Goal: Task Accomplishment & Management: Complete application form

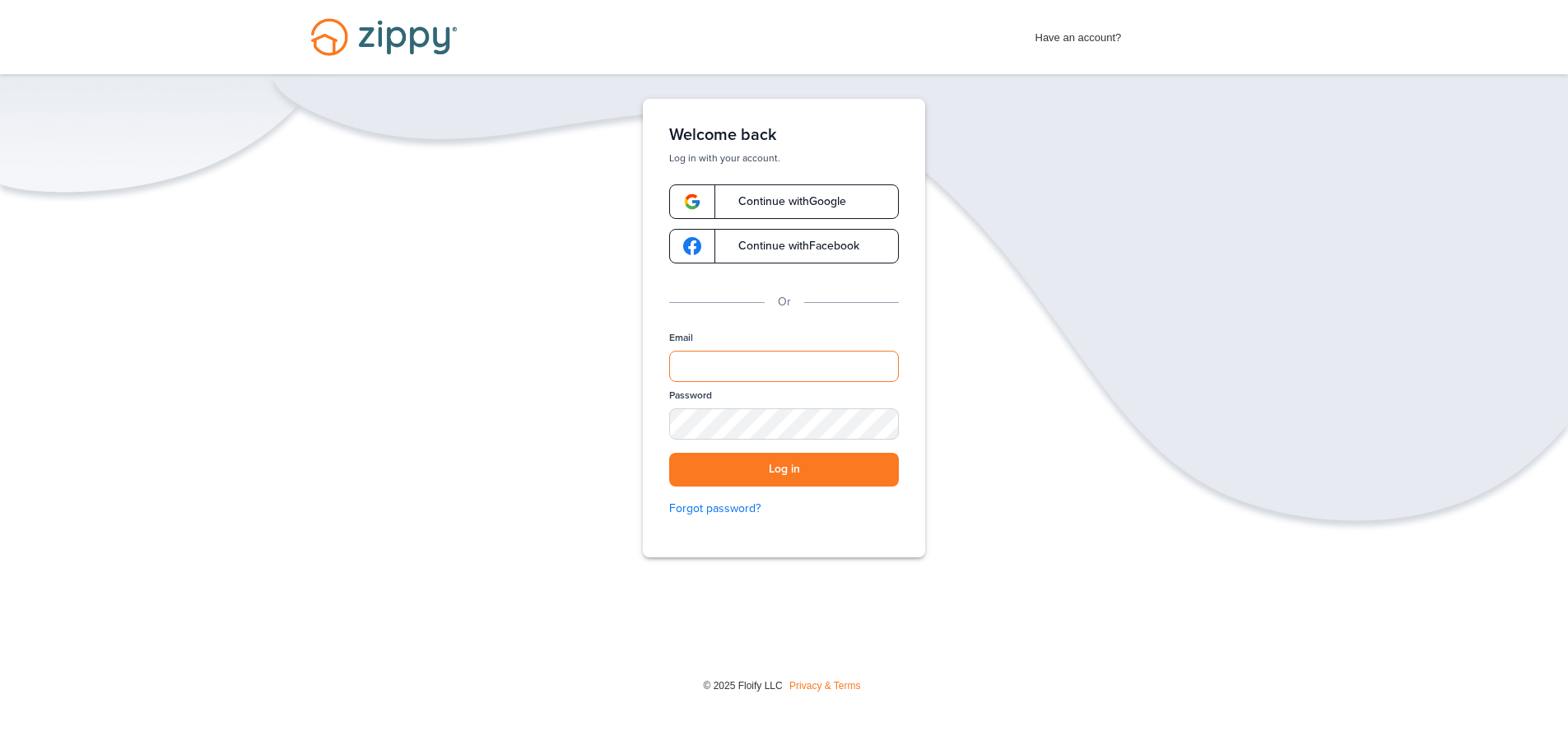
click at [773, 369] on input "Email" at bounding box center [784, 366] width 230 height 32
type input "**********"
click at [784, 472] on button "Log in" at bounding box center [784, 470] width 230 height 33
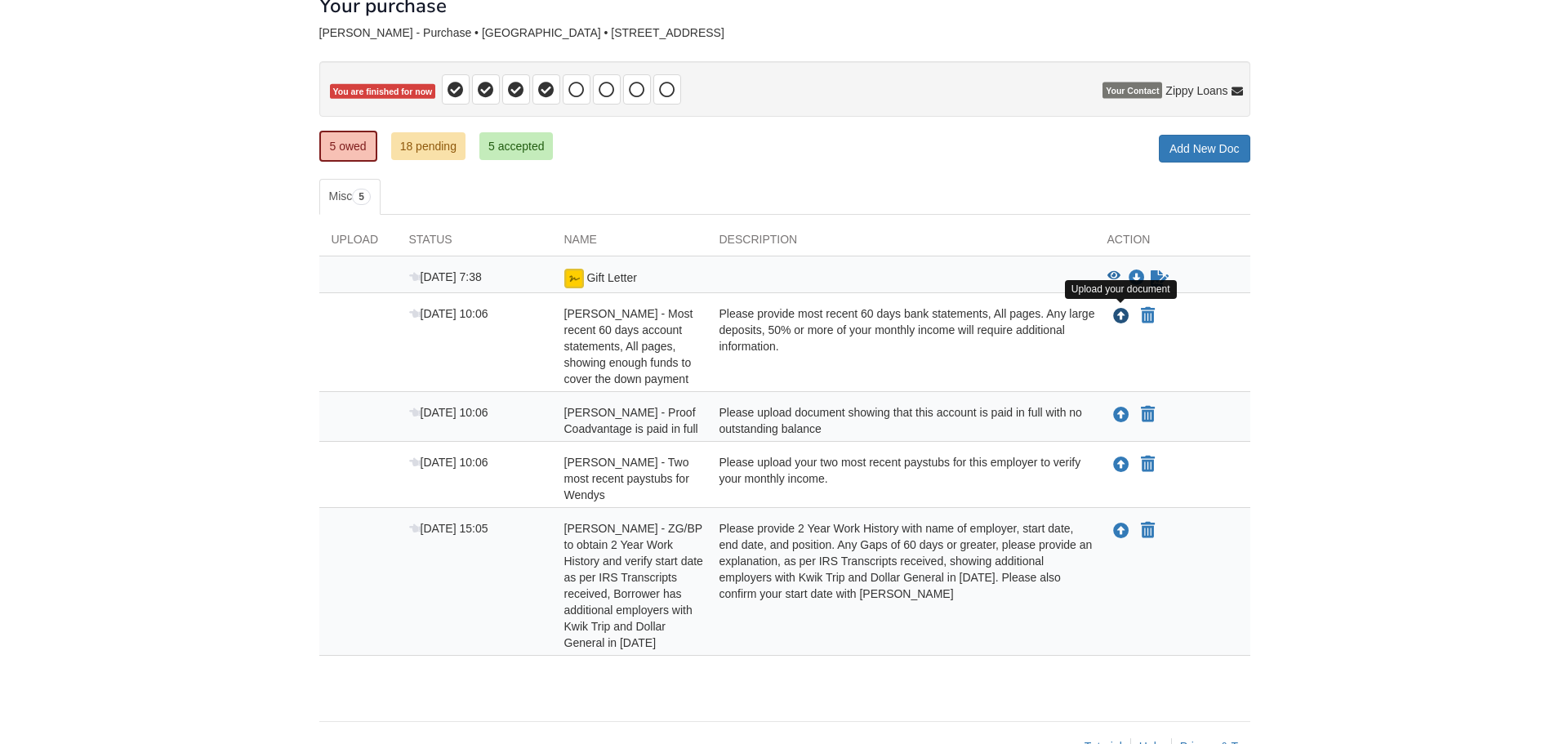
scroll to position [114, 0]
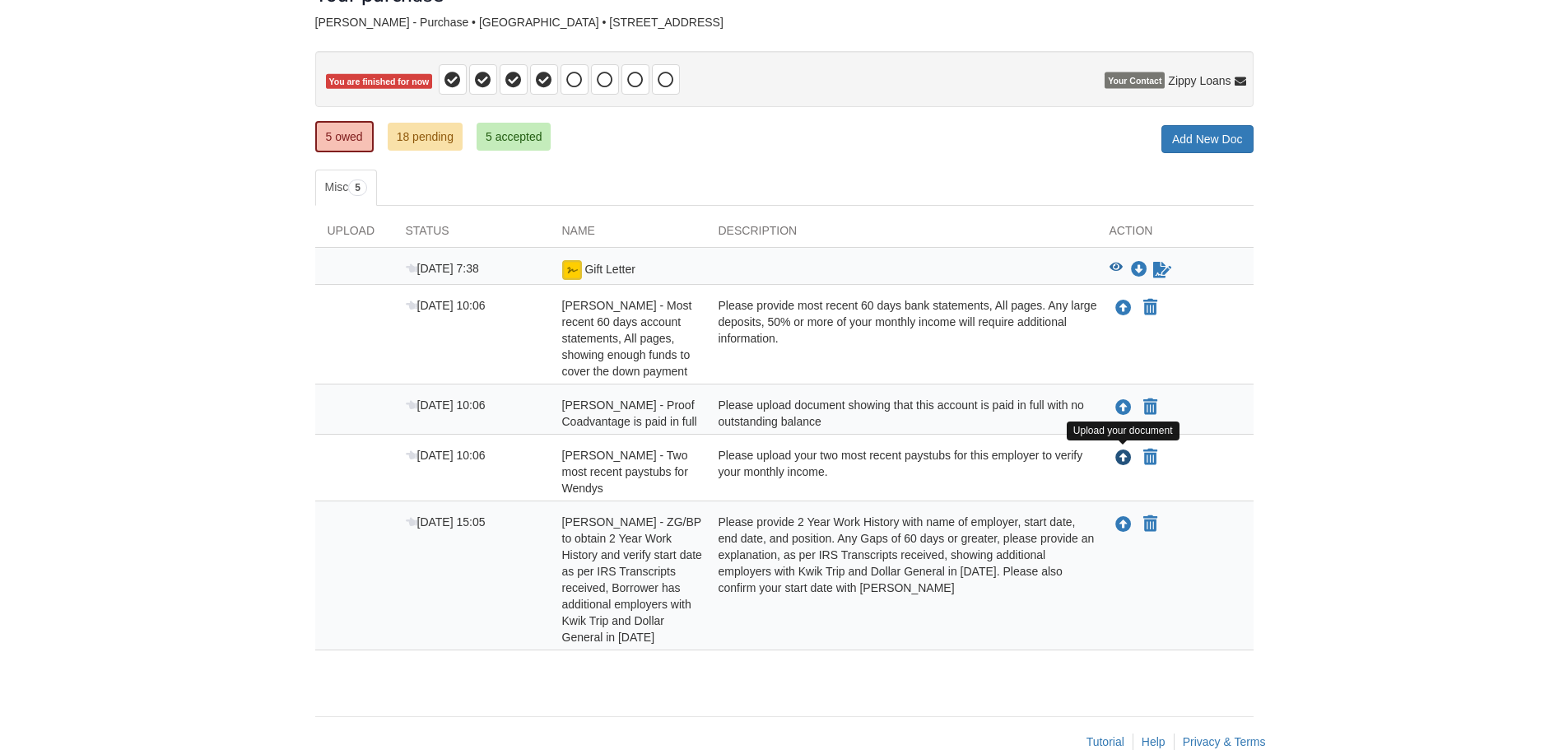
click at [1126, 456] on icon "Upload Krystina McNeal - Two most recent paystubs for Wendys" at bounding box center [1123, 459] width 16 height 16
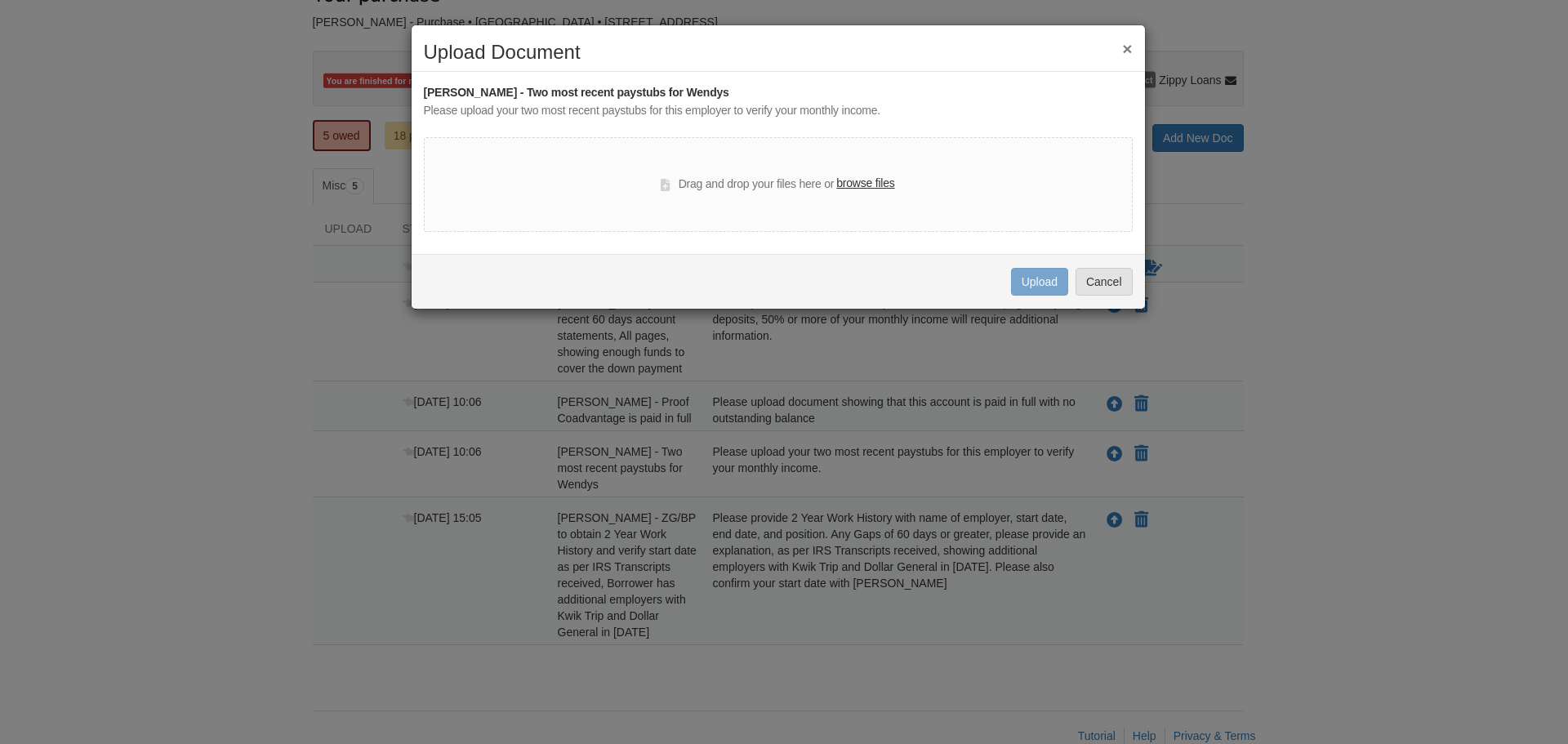
click at [860, 188] on label "browse files" at bounding box center [865, 184] width 58 height 18
click at [0, 0] on input "browse files" at bounding box center [0, 0] width 0 height 0
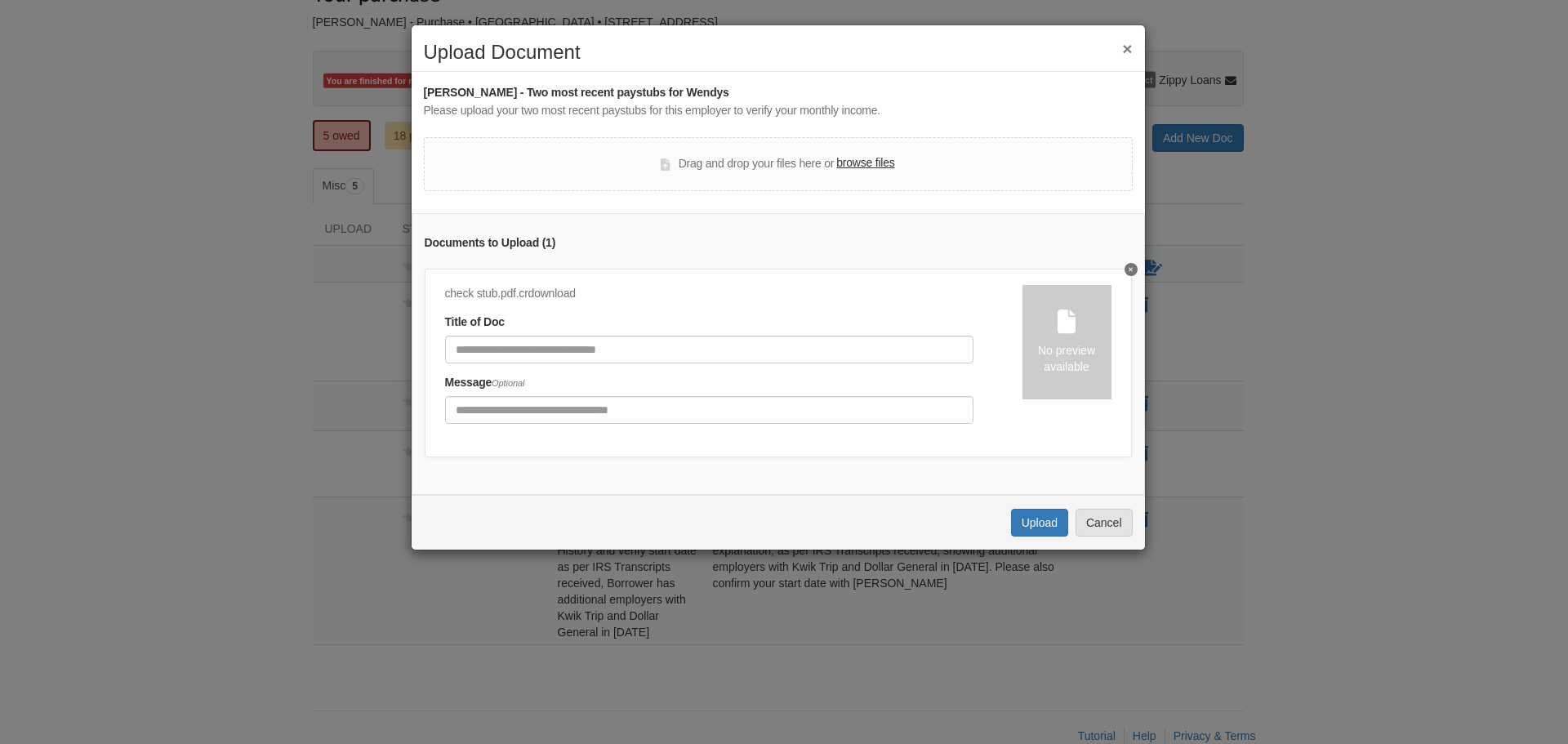
click at [862, 165] on label "browse files" at bounding box center [865, 163] width 58 height 18
click at [0, 0] on input "browse files" at bounding box center [0, 0] width 0 height 0
click at [852, 166] on label "browse files" at bounding box center [865, 163] width 58 height 18
click at [0, 0] on input "browse files" at bounding box center [0, 0] width 0 height 0
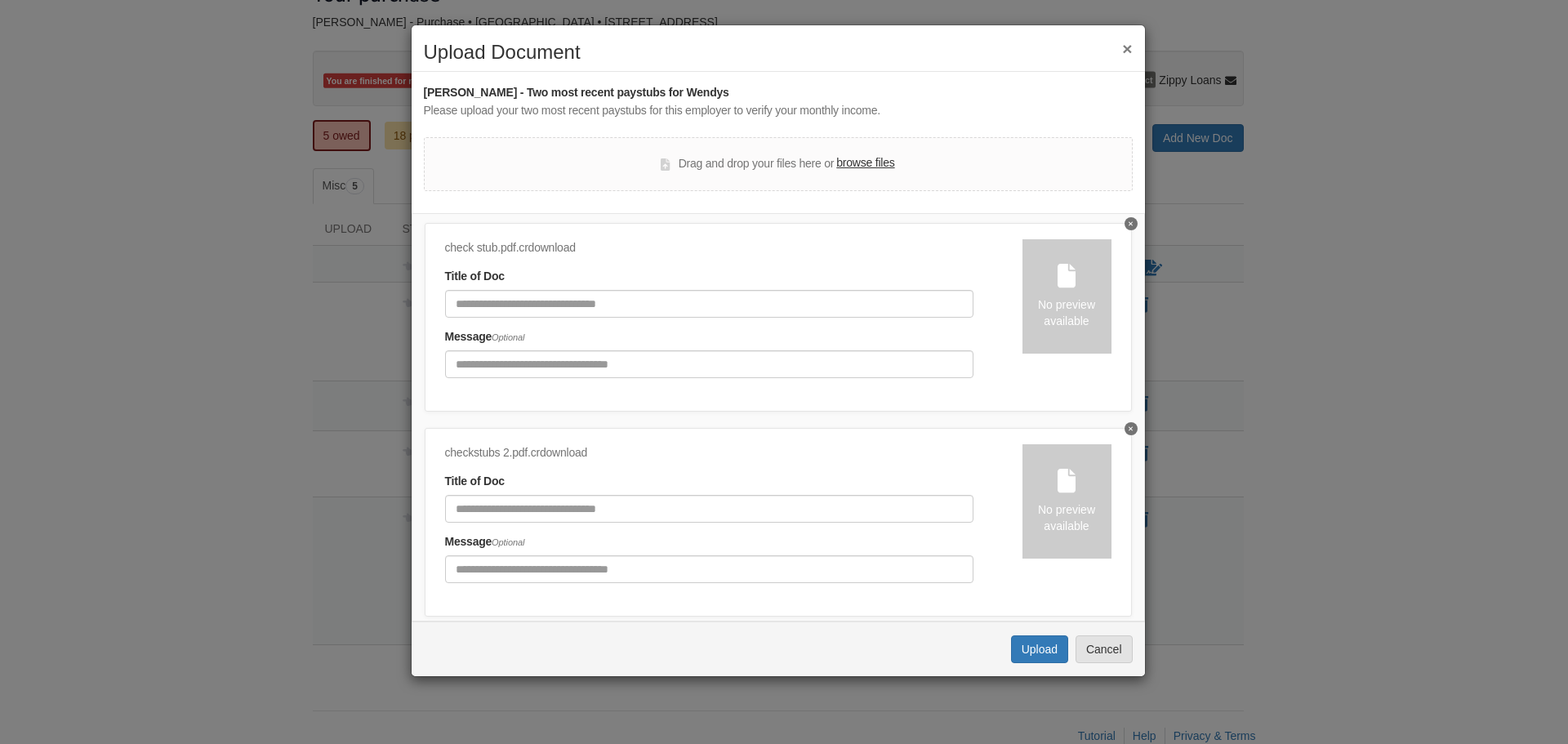
scroll to position [91, 0]
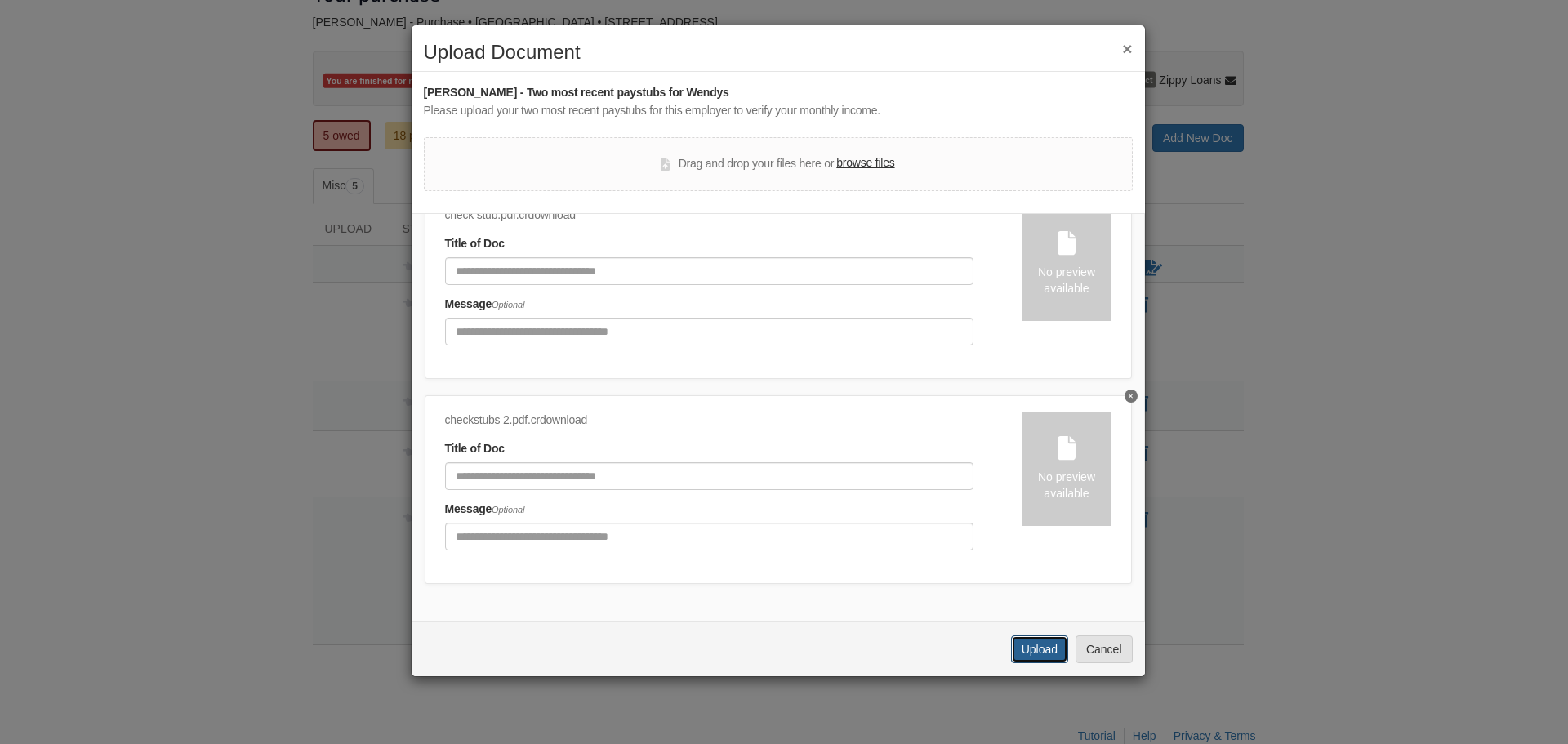
click at [1053, 643] on button "Upload" at bounding box center [1040, 649] width 57 height 28
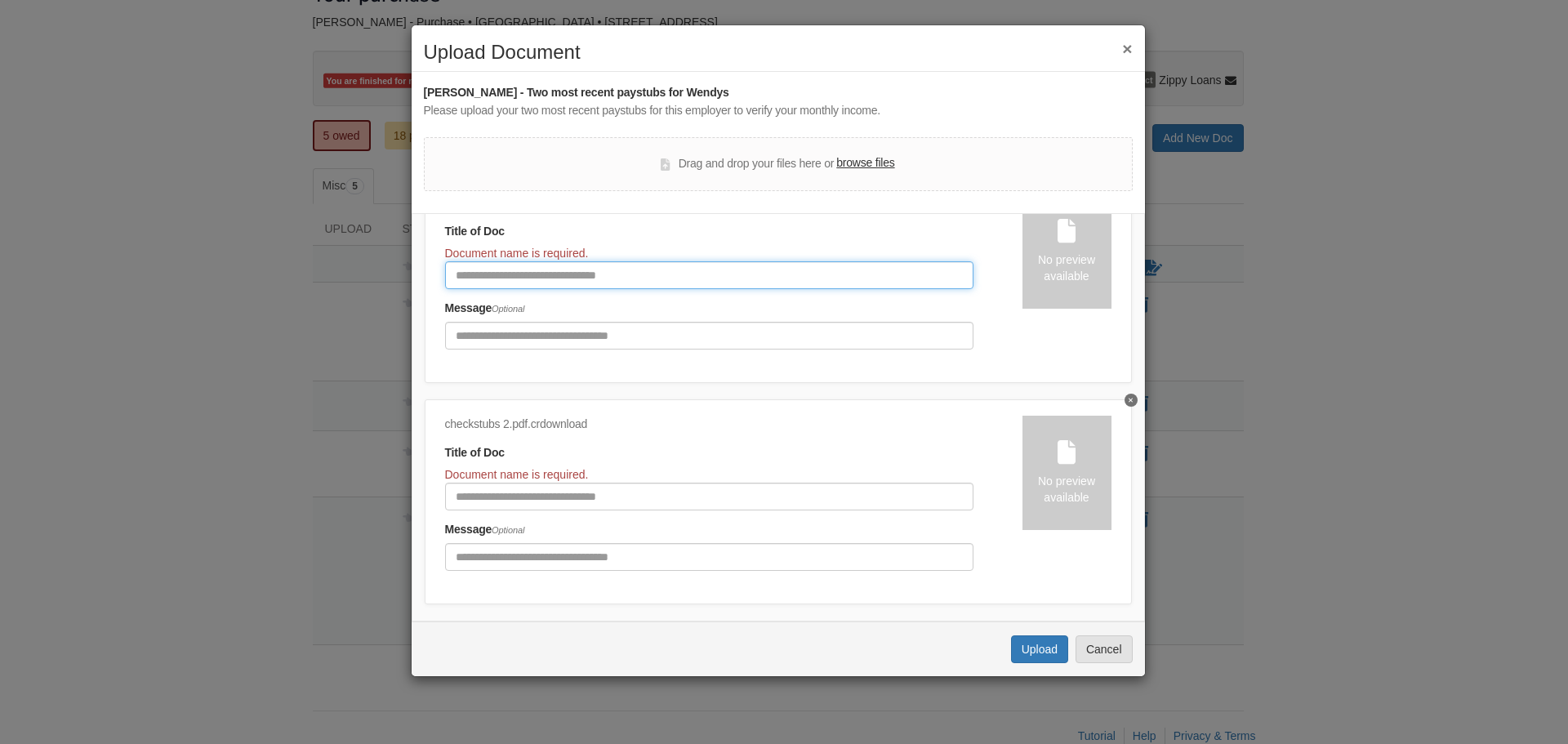
click at [551, 273] on input "Document Title" at bounding box center [709, 275] width 529 height 28
click at [693, 269] on input "Document Title" at bounding box center [709, 275] width 529 height 28
type input "**********"
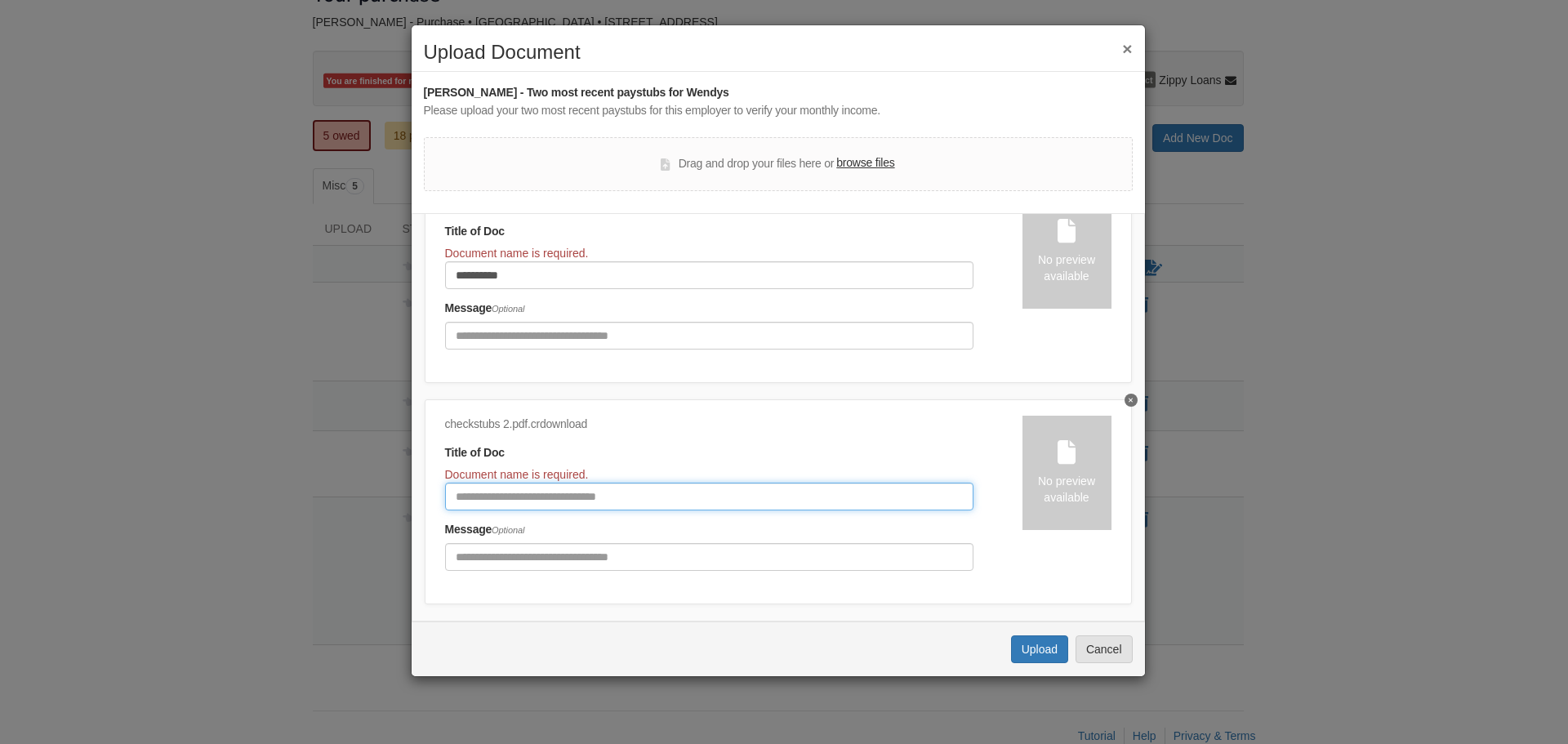
click at [542, 495] on input "Document Title" at bounding box center [709, 496] width 529 height 28
type input "**********"
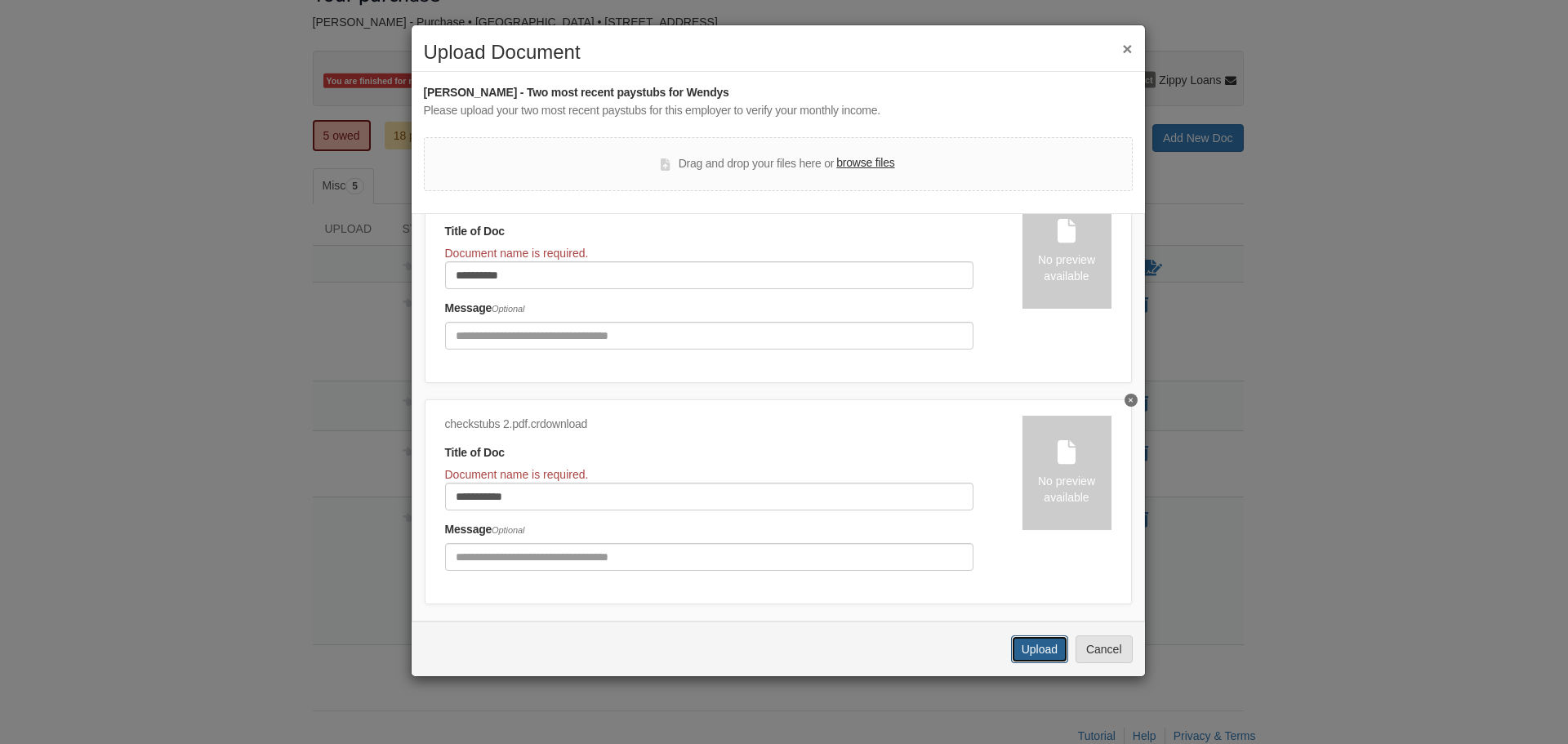
click at [1045, 643] on button "Upload" at bounding box center [1040, 649] width 57 height 28
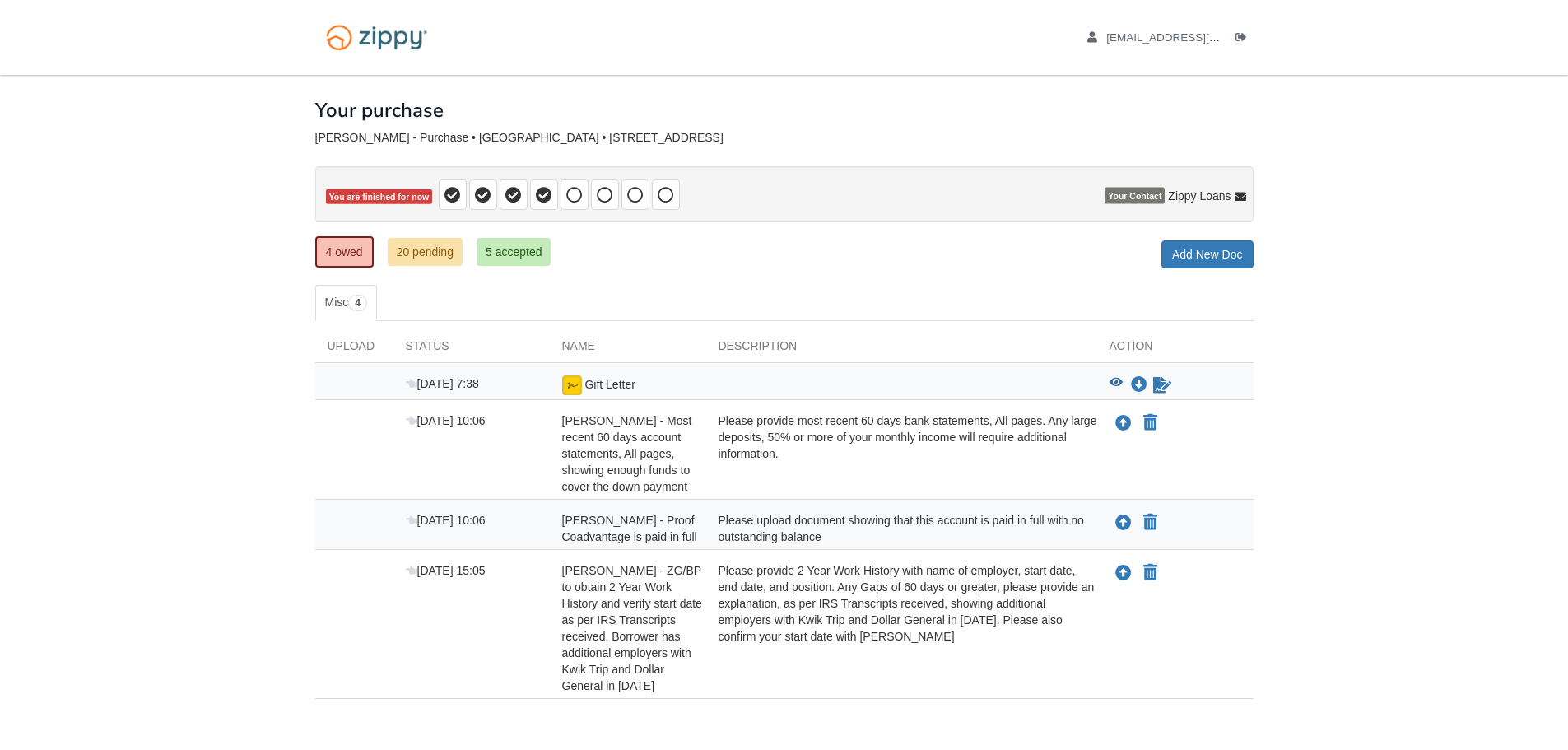
scroll to position [65, 0]
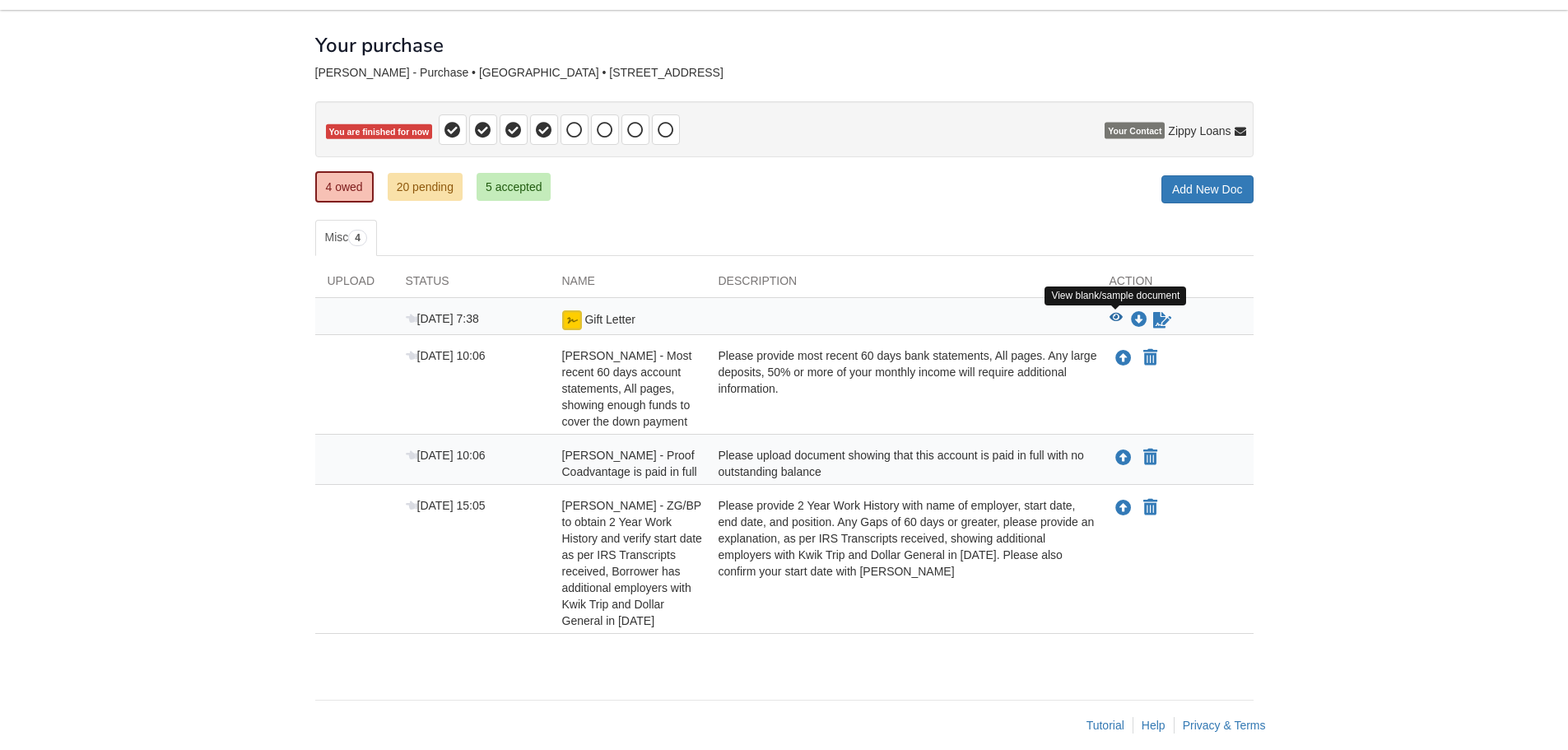
click at [1113, 314] on icon "View Gift Letter" at bounding box center [1116, 318] width 14 height 12
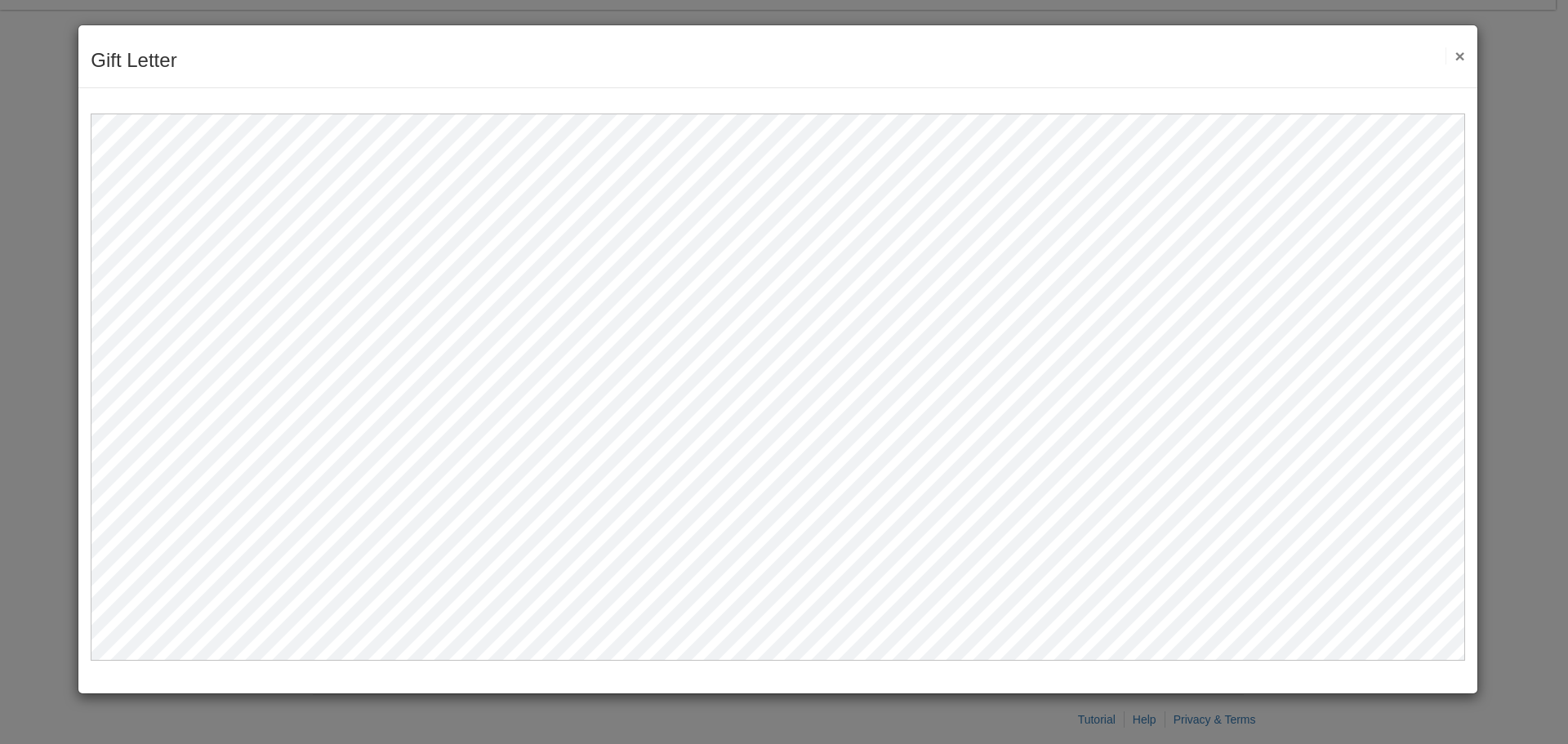
click at [1450, 54] on button "×" at bounding box center [1455, 56] width 19 height 17
